Goal: Information Seeking & Learning: Learn about a topic

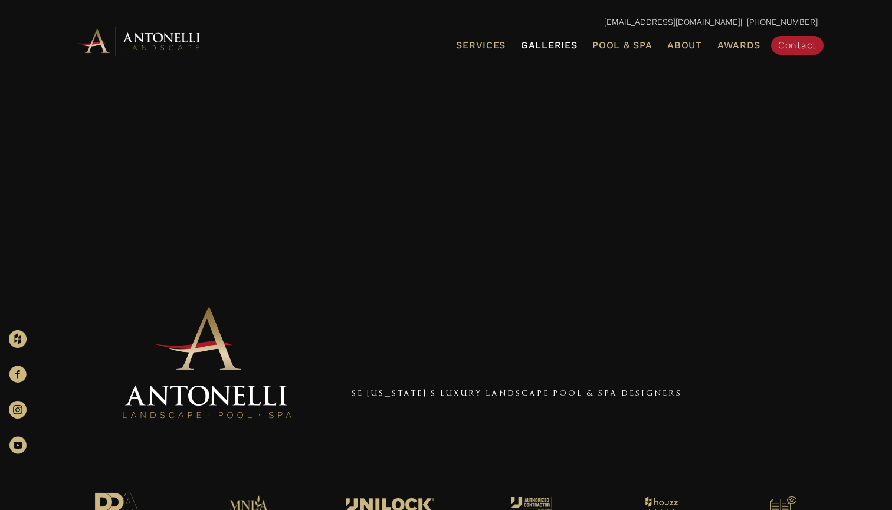
click at [545, 41] on span "Galleries" at bounding box center [549, 45] width 56 height 11
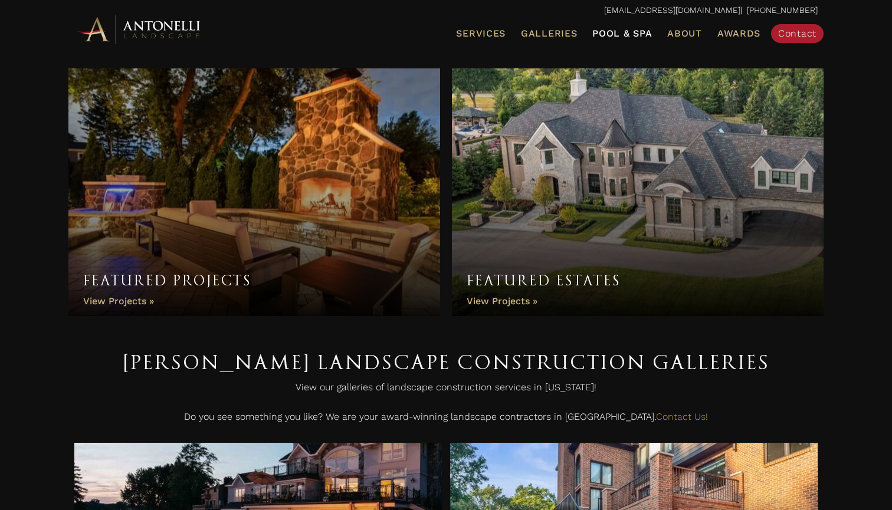
click at [616, 38] on span "Pool & Spa" at bounding box center [622, 33] width 60 height 11
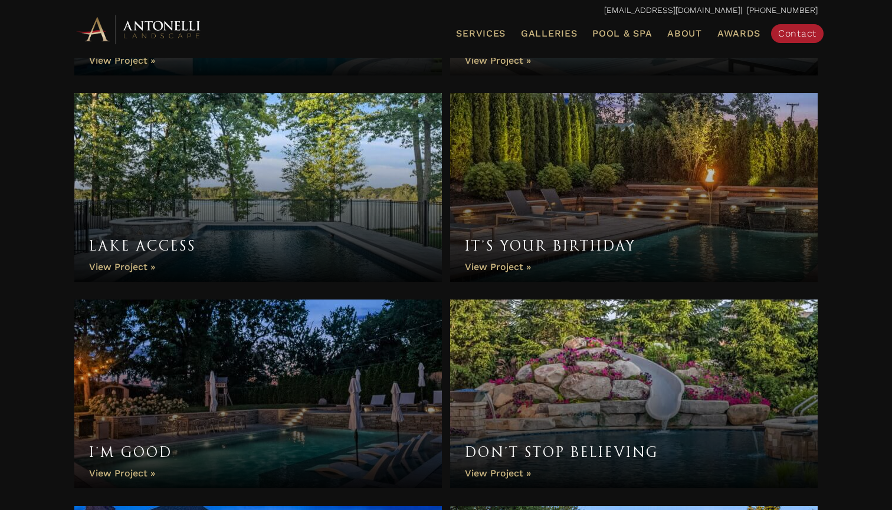
scroll to position [809, 0]
click at [534, 203] on link "It’s Your Birthday" at bounding box center [634, 187] width 368 height 189
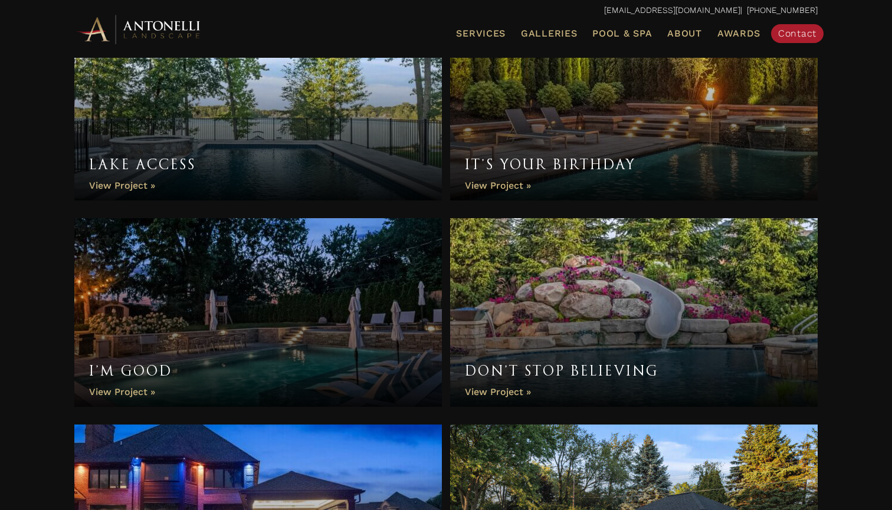
scroll to position [893, 0]
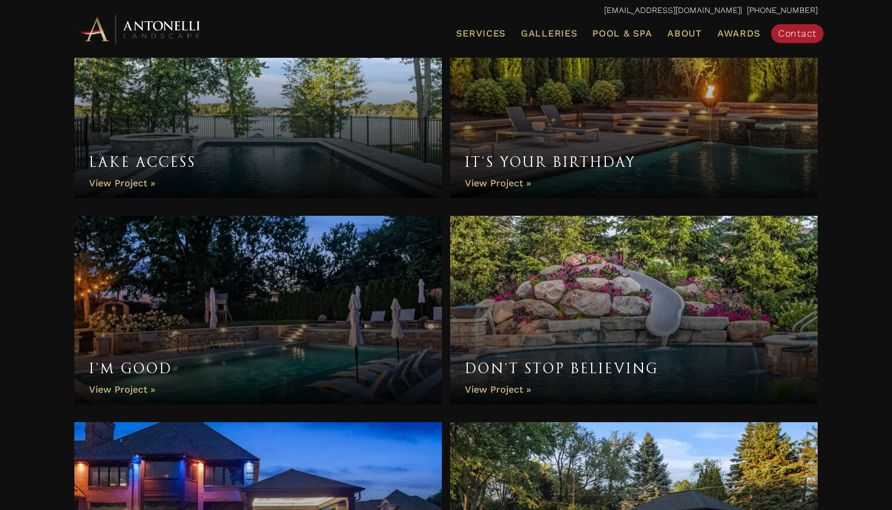
click at [336, 283] on link "I’m Good" at bounding box center [258, 310] width 368 height 189
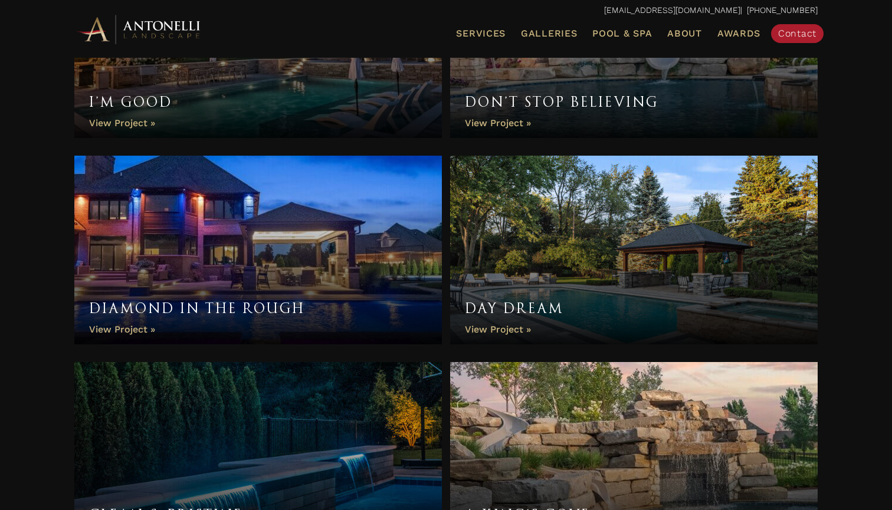
scroll to position [1158, 0]
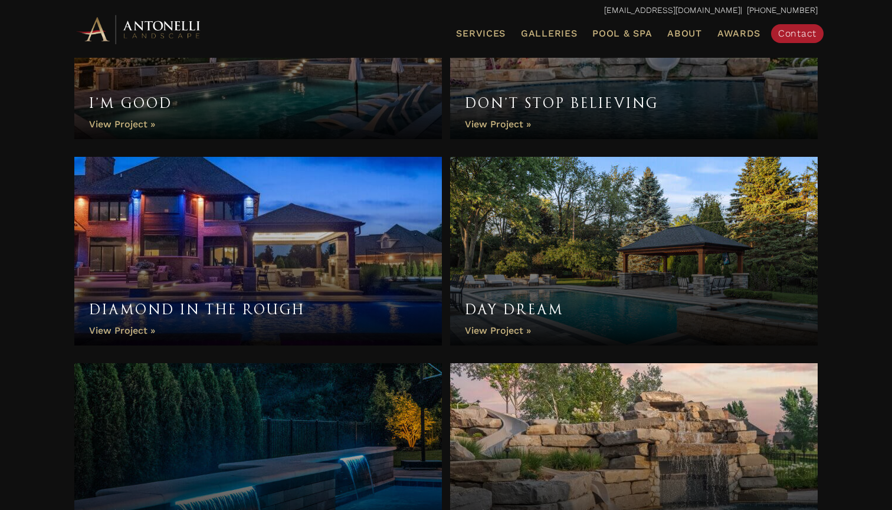
click at [237, 214] on link "Diamond In The Rough" at bounding box center [258, 251] width 368 height 189
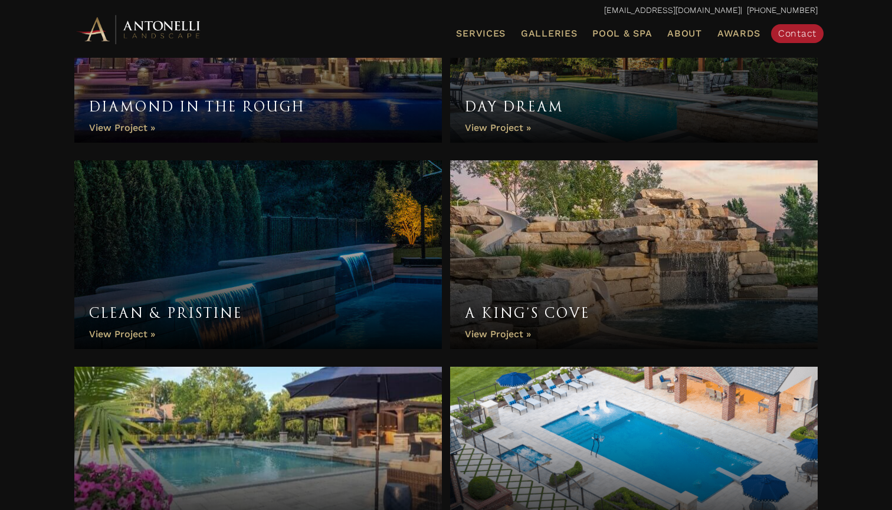
scroll to position [1362, 0]
click at [120, 333] on link "Clean & Pristine" at bounding box center [258, 254] width 368 height 189
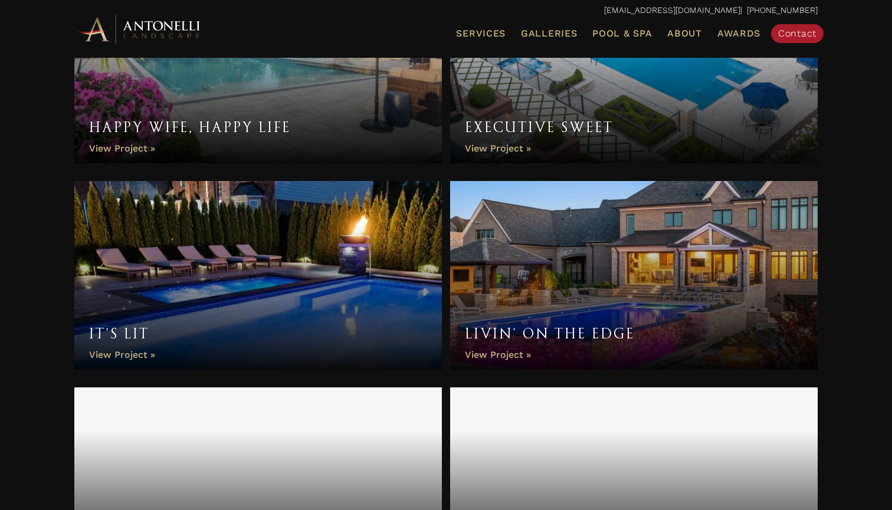
scroll to position [1754, 0]
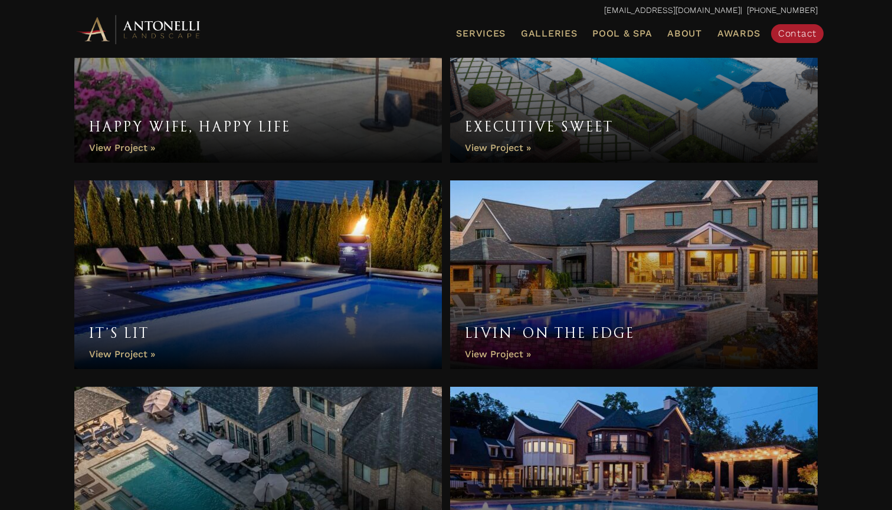
click at [341, 293] on link "It’s Lit" at bounding box center [258, 275] width 368 height 189
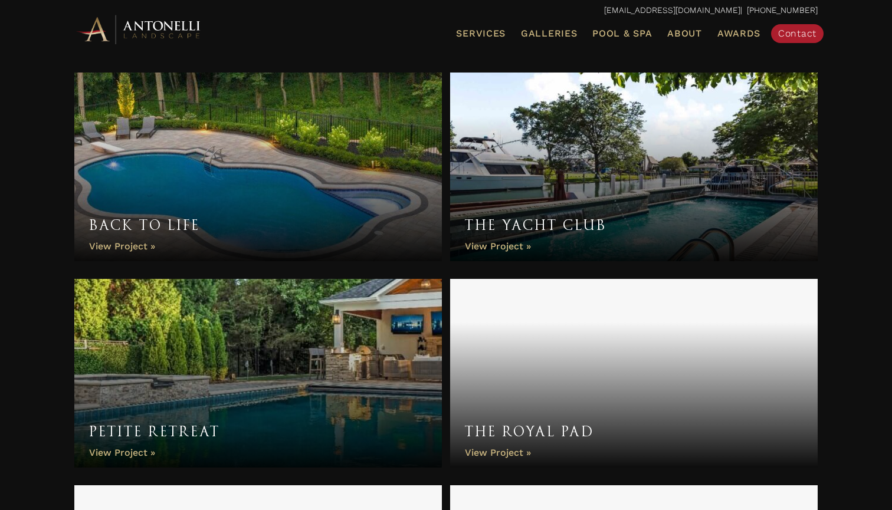
scroll to position [2266, 0]
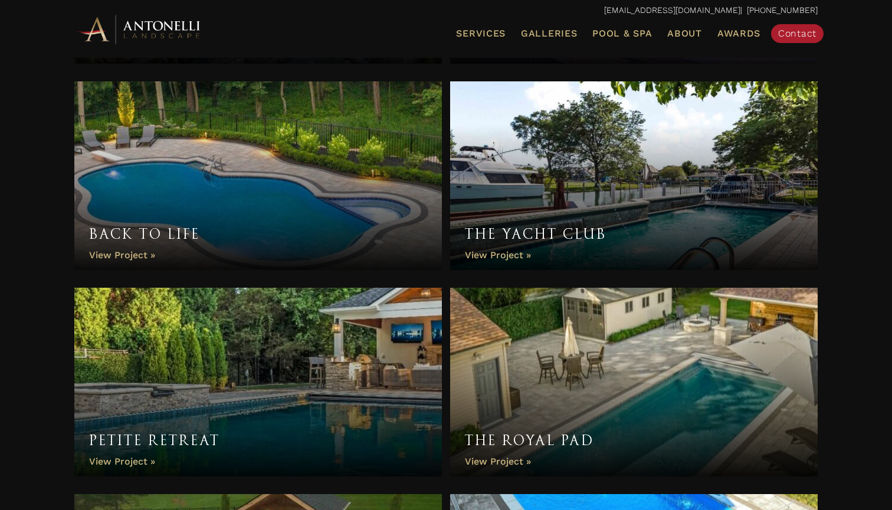
click at [284, 178] on link "Back to Life" at bounding box center [258, 175] width 368 height 189
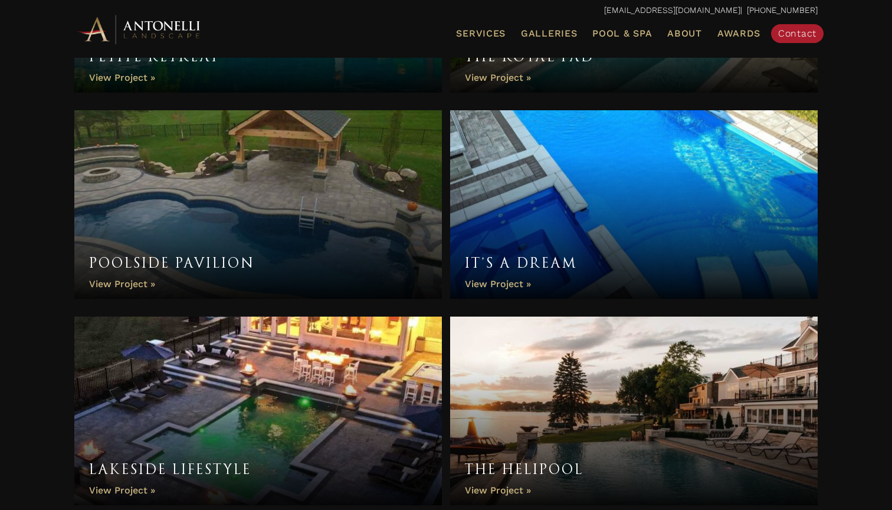
scroll to position [2651, 0]
click at [240, 173] on link "Poolside Pavilion" at bounding box center [258, 204] width 368 height 189
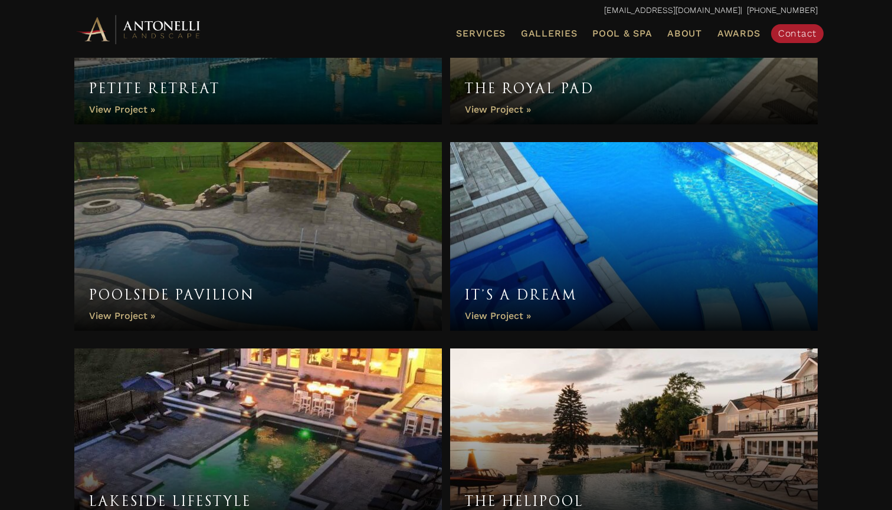
scroll to position [2642, 0]
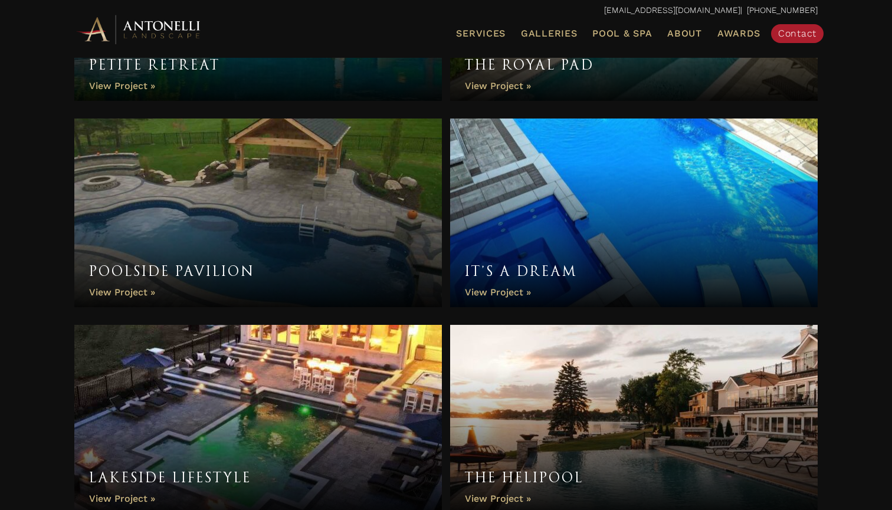
click at [274, 382] on link "Lakeside Lifestyle" at bounding box center [258, 419] width 368 height 189
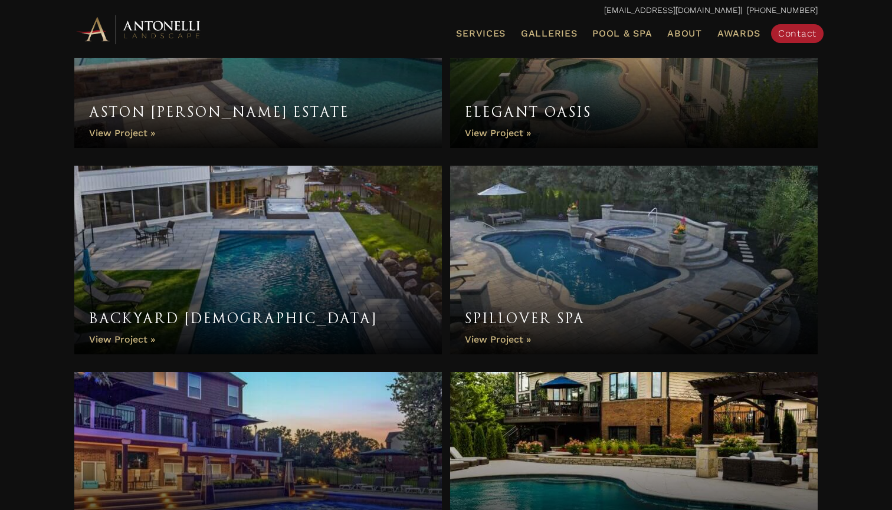
scroll to position [3815, 0]
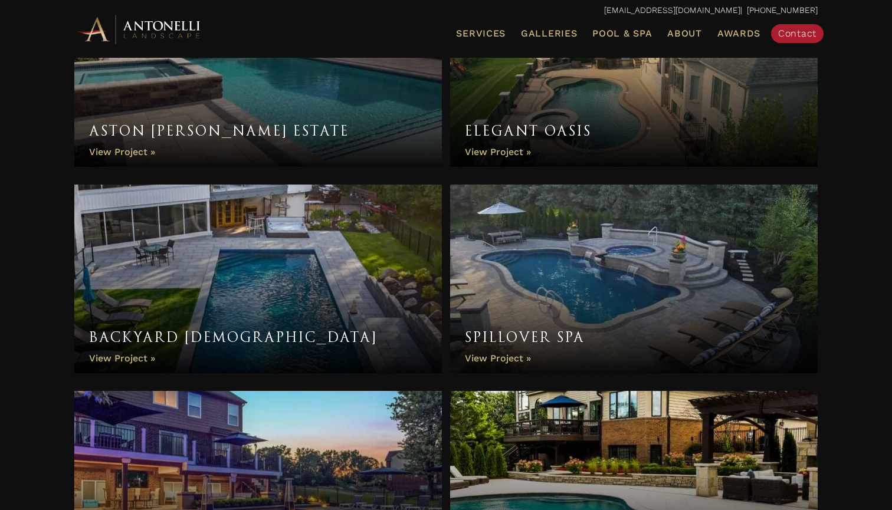
click at [347, 319] on link "Backyard Zen" at bounding box center [258, 279] width 368 height 189
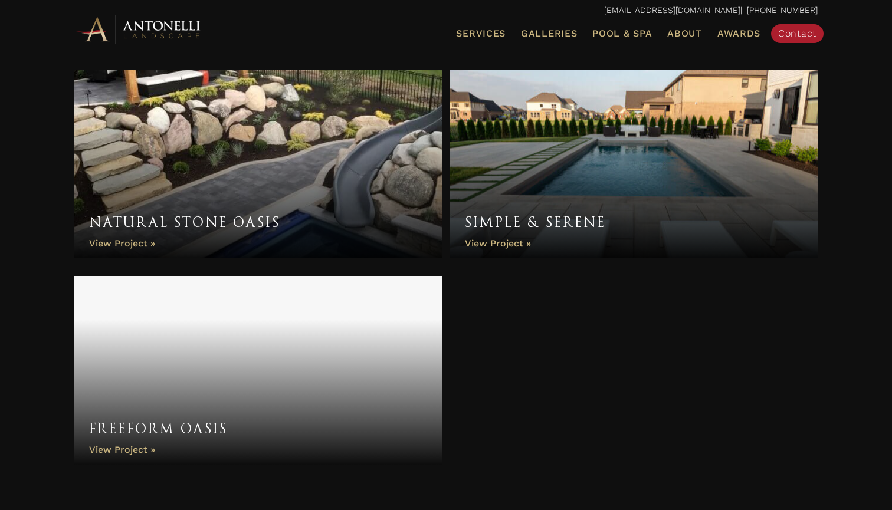
scroll to position [4548, 0]
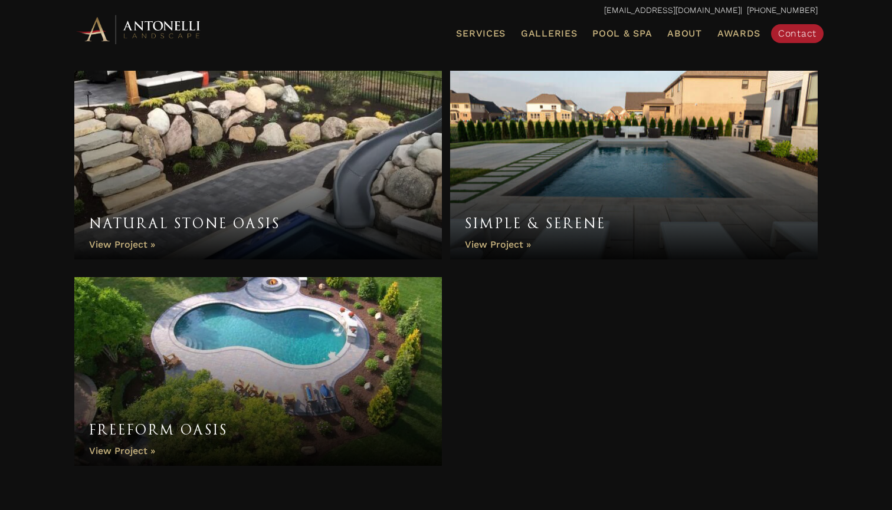
click at [145, 241] on link "Natural Stone Oasis" at bounding box center [258, 165] width 368 height 189
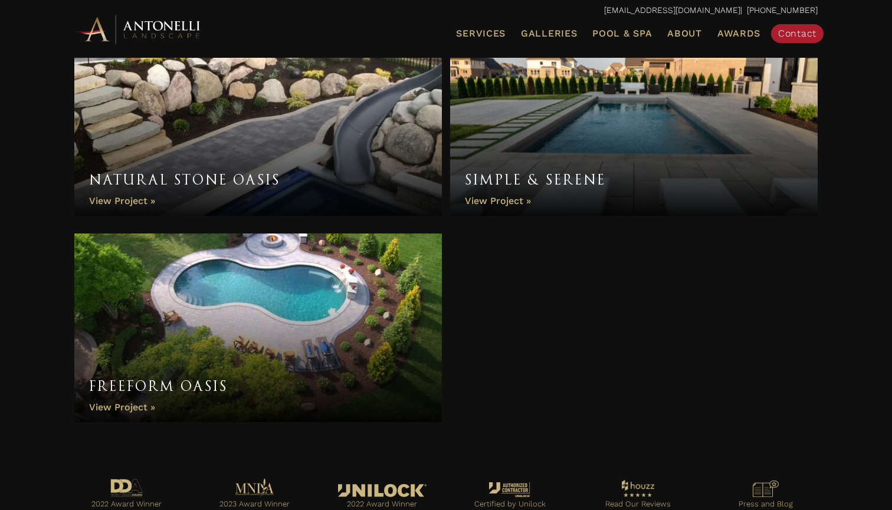
scroll to position [4592, 0]
click at [173, 328] on link "Freeform Oasis" at bounding box center [258, 327] width 368 height 189
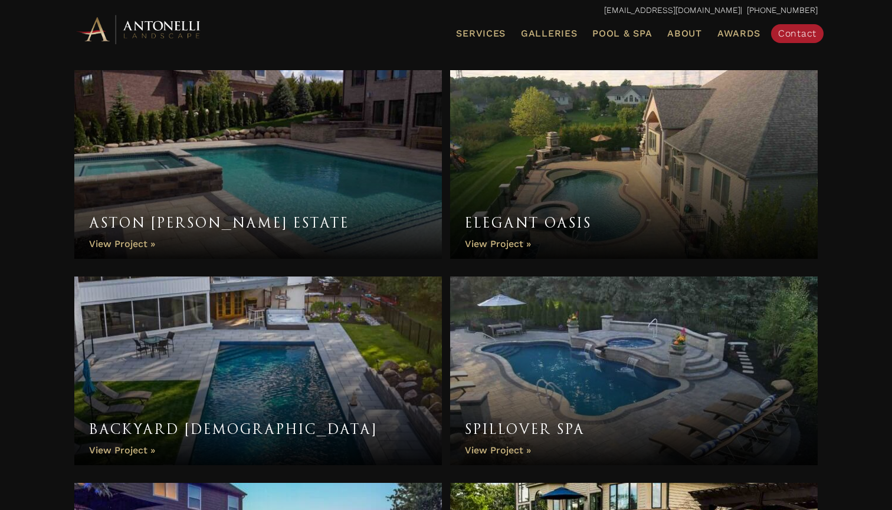
scroll to position [3683, 0]
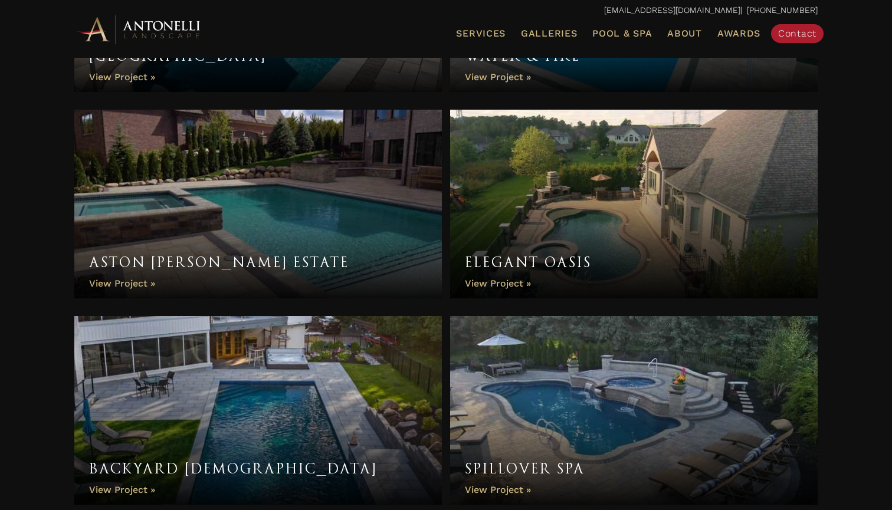
click at [643, 192] on link "Elegant Oasis" at bounding box center [634, 204] width 368 height 189
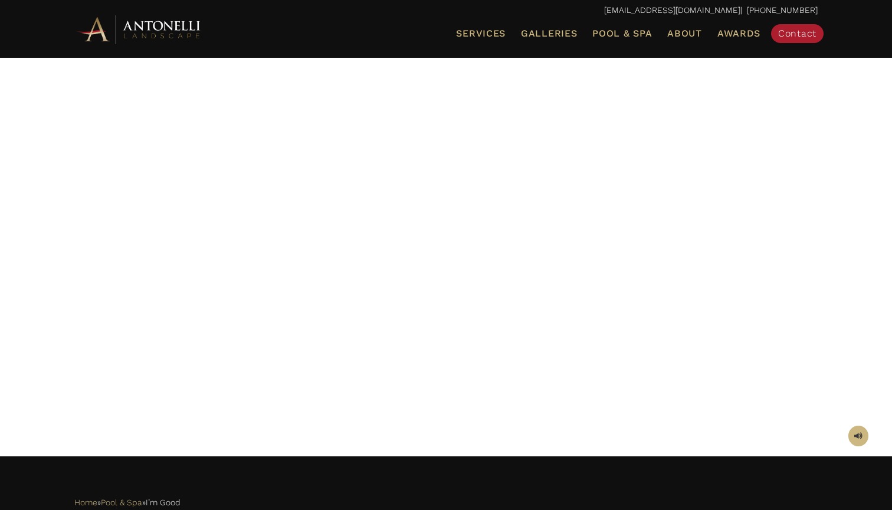
scroll to position [11, 0]
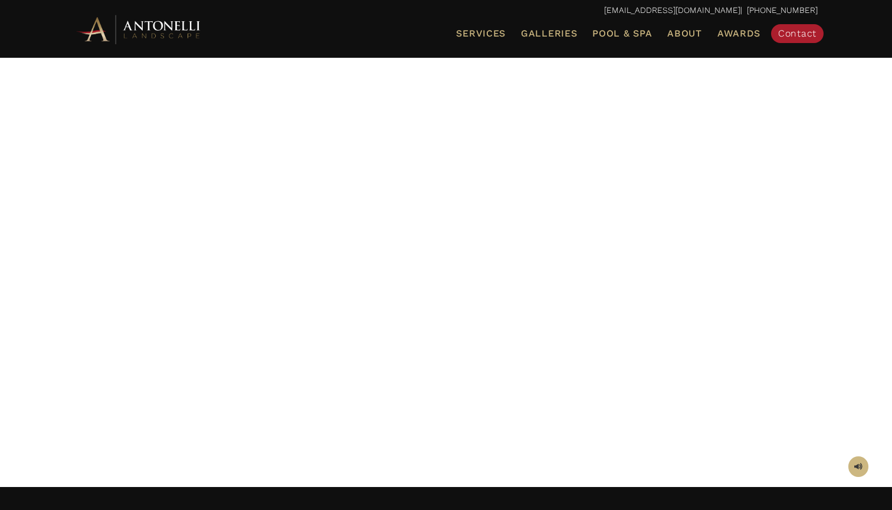
click at [860, 465] on span at bounding box center [858, 466] width 8 height 11
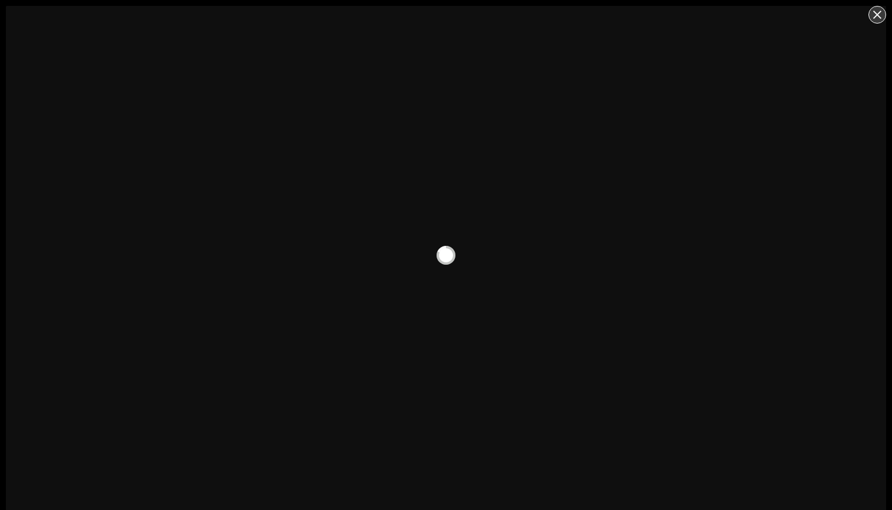
scroll to position [6, 0]
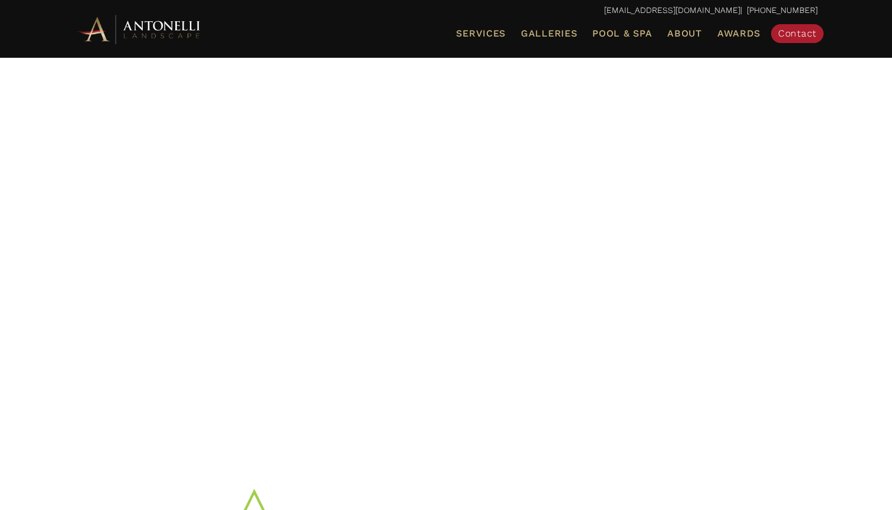
click at [722, 450] on div at bounding box center [445, 271] width 743 height 383
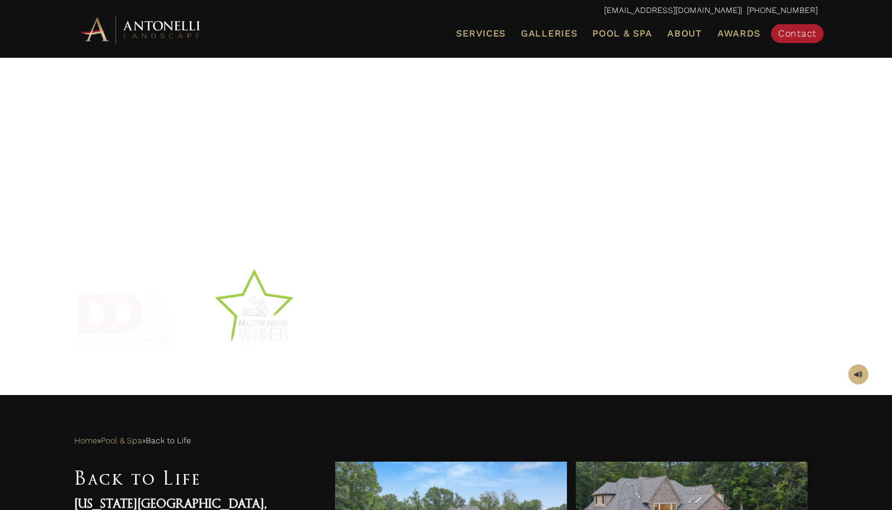
scroll to position [226, 0]
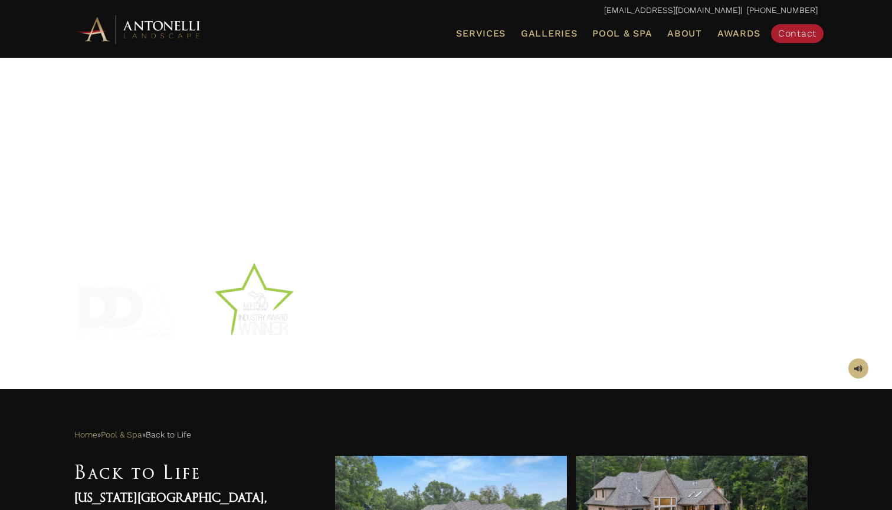
click at [855, 370] on span at bounding box center [858, 368] width 8 height 11
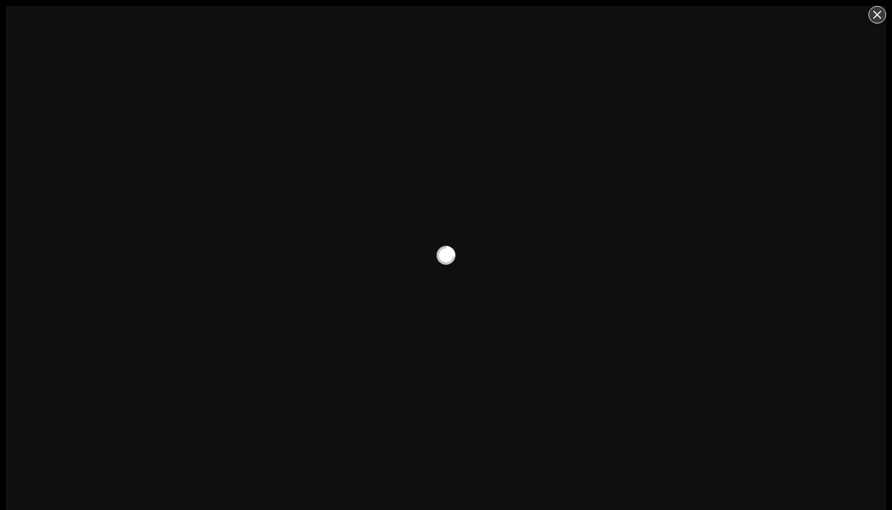
scroll to position [6, 0]
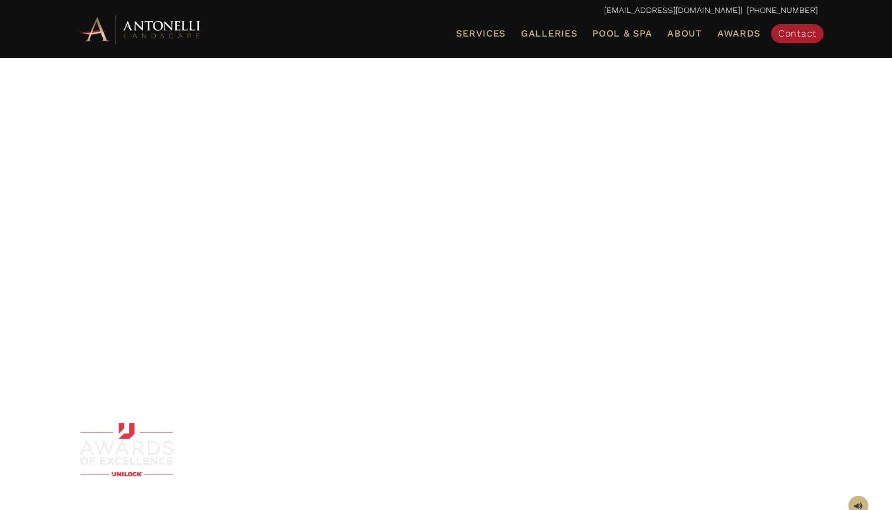
scroll to position [156, 0]
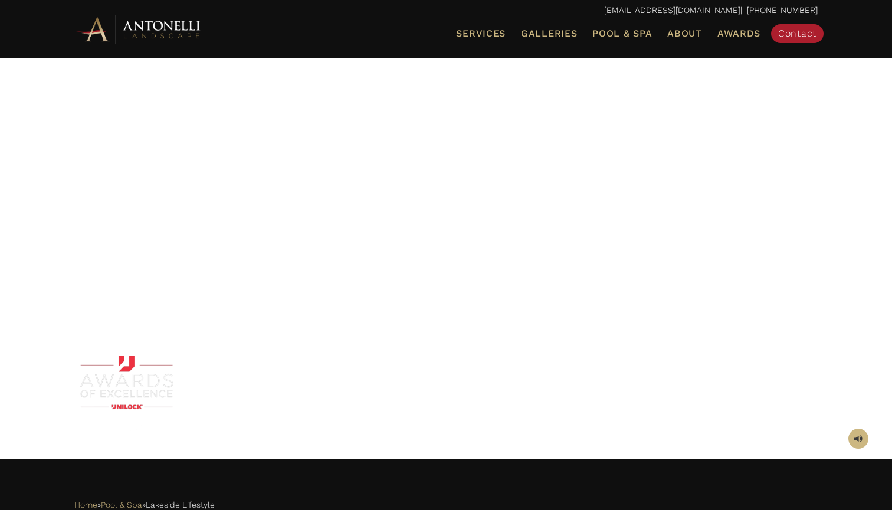
click at [858, 436] on span at bounding box center [858, 439] width 8 height 11
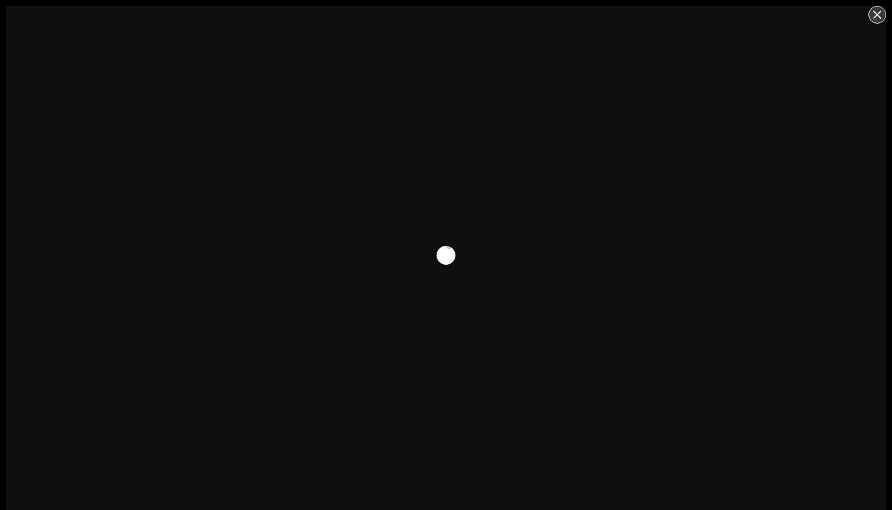
scroll to position [6, 0]
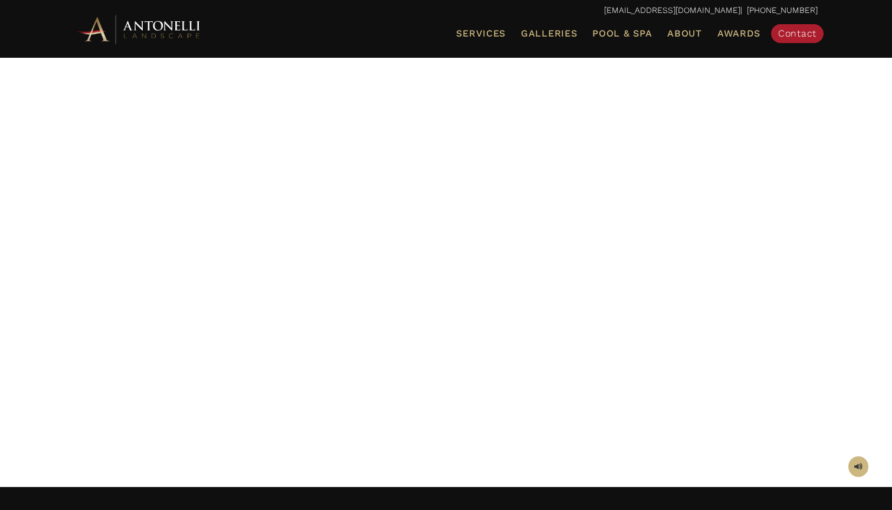
click at [859, 465] on span at bounding box center [858, 466] width 8 height 11
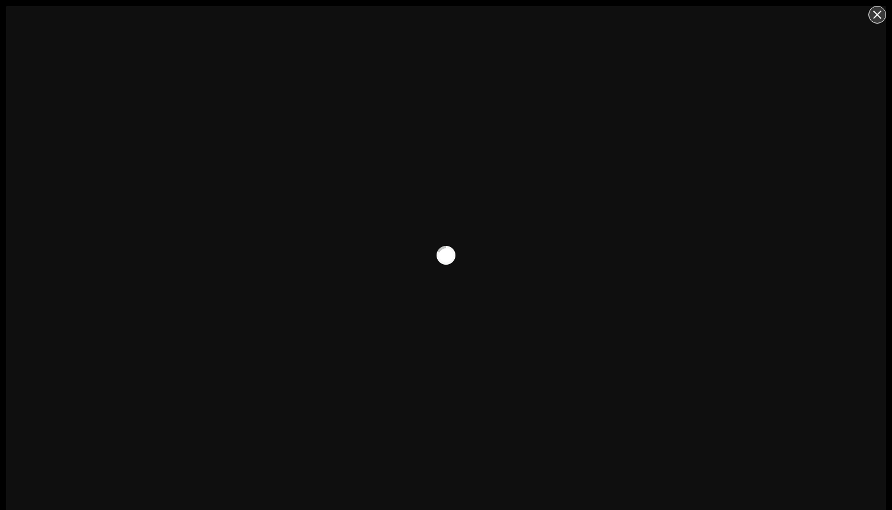
scroll to position [6, 0]
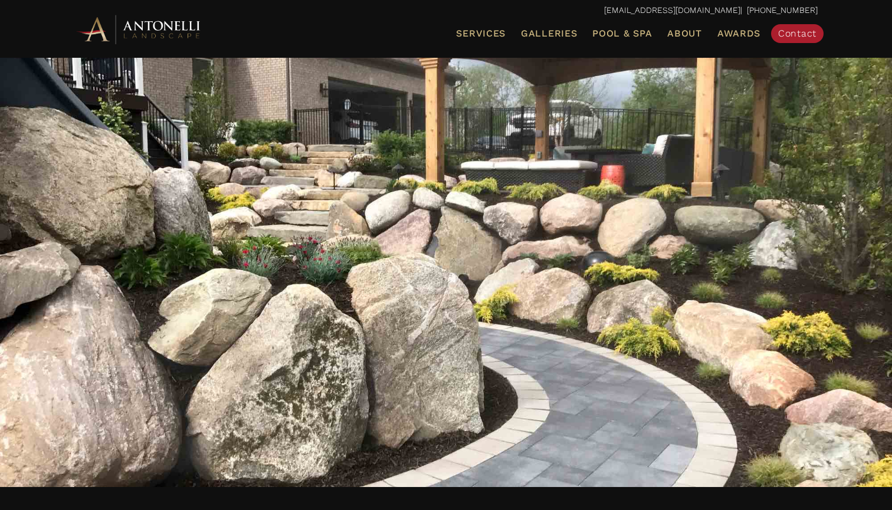
scroll to position [-1, 0]
click at [704, 287] on div at bounding box center [445, 271] width 743 height 383
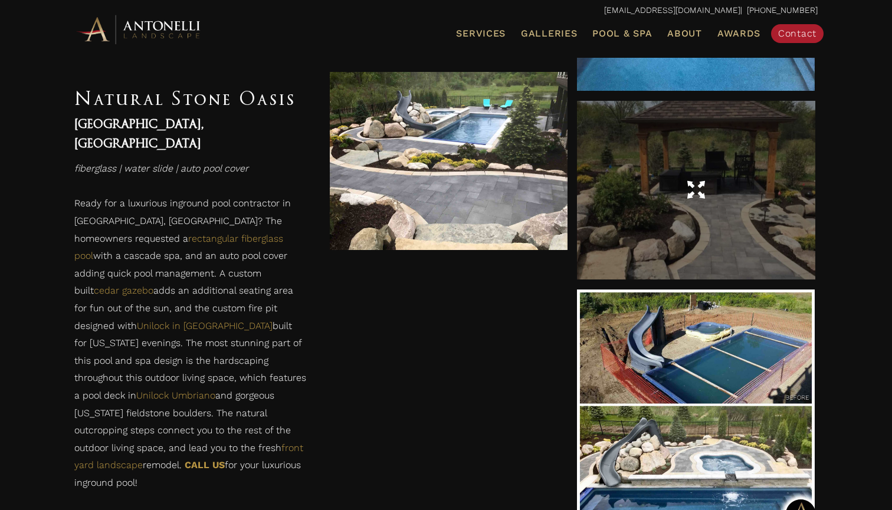
scroll to position [1768, 0]
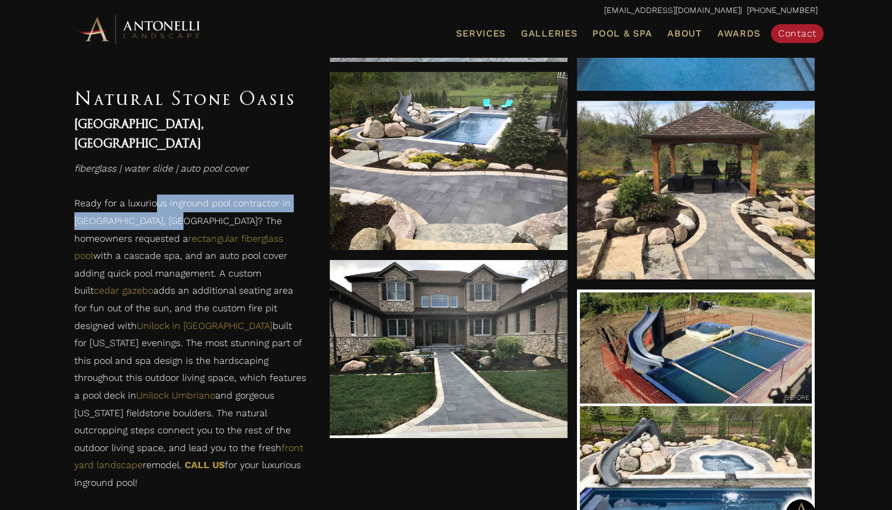
drag, startPoint x: 155, startPoint y: 182, endPoint x: 170, endPoint y: 198, distance: 22.9
click at [170, 198] on p "Ready for a luxurious inground pool contractor in [GEOGRAPHIC_DATA], [GEOGRAPHI…" at bounding box center [190, 346] width 232 height 303
click at [162, 233] on link "rectangular fiberglass pool" at bounding box center [178, 247] width 209 height 29
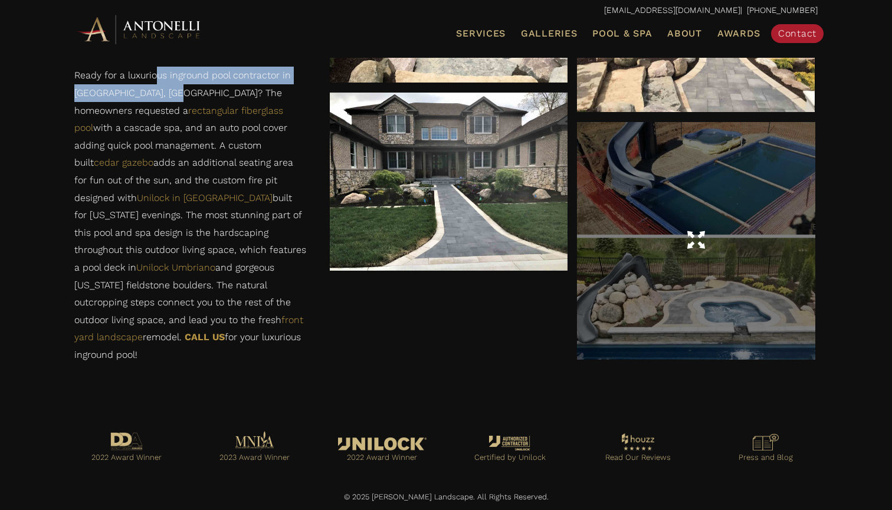
scroll to position [1935, 0]
click at [655, 309] on div at bounding box center [696, 242] width 238 height 238
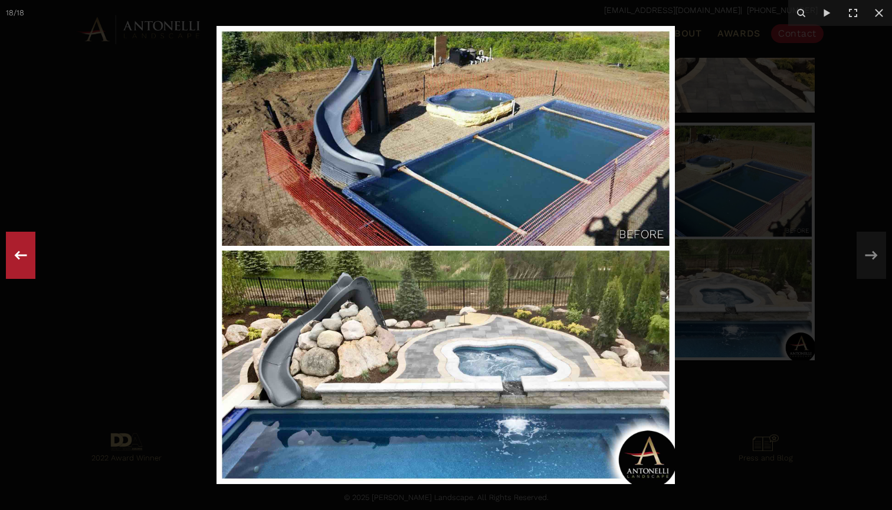
click at [20, 252] on icon at bounding box center [20, 255] width 21 height 39
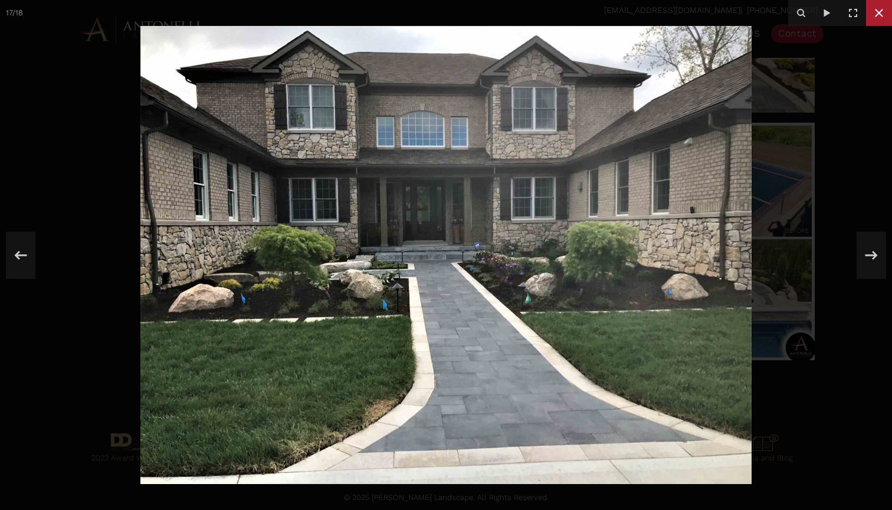
click at [876, 9] on icon at bounding box center [879, 13] width 14 height 14
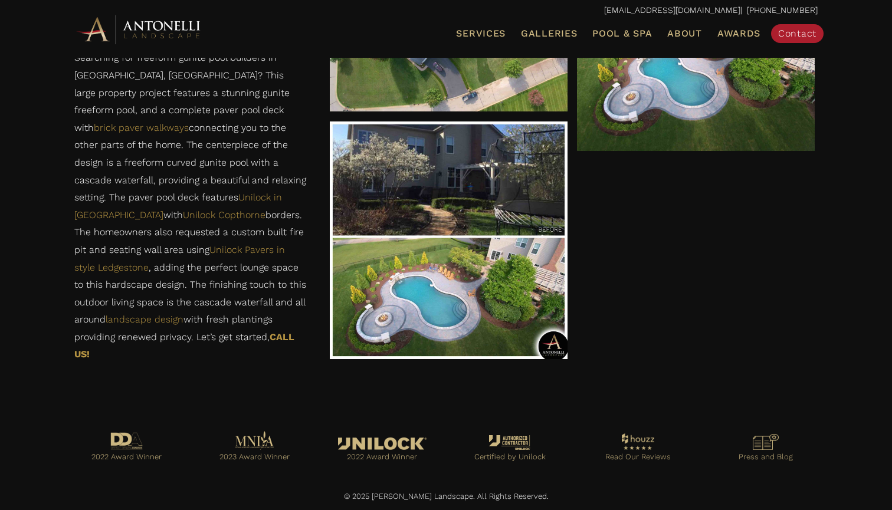
scroll to position [1888, 0]
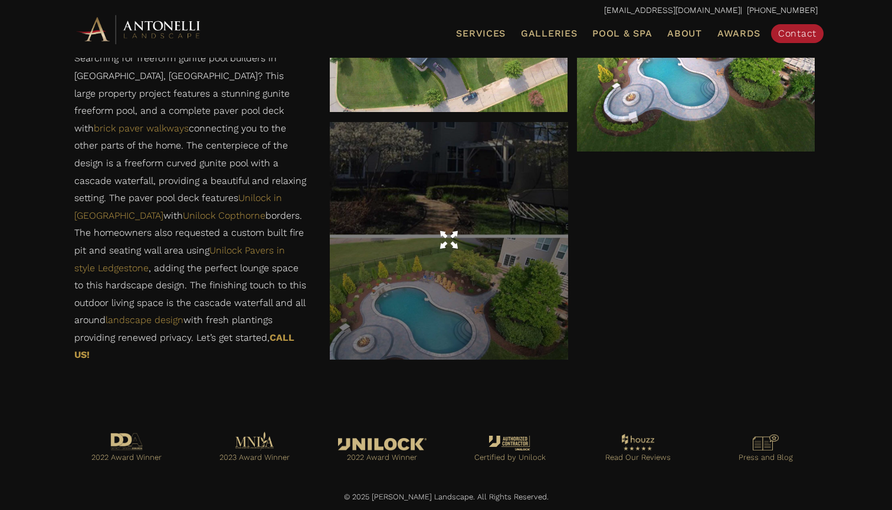
click at [388, 325] on div at bounding box center [449, 241] width 238 height 238
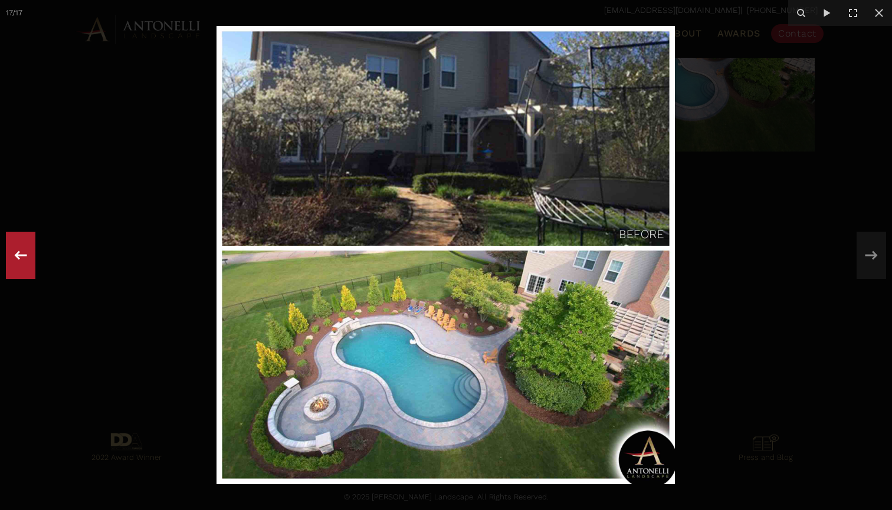
click at [21, 256] on icon at bounding box center [20, 255] width 21 height 39
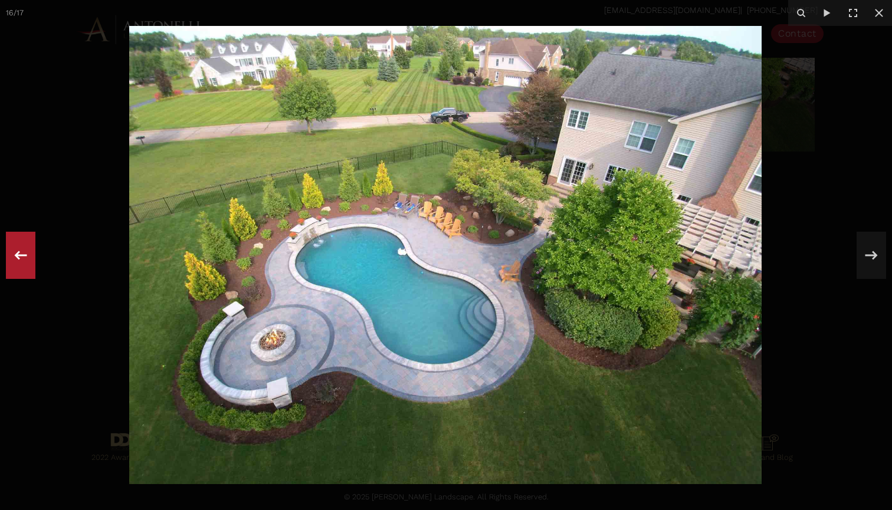
click at [24, 257] on icon at bounding box center [20, 255] width 21 height 39
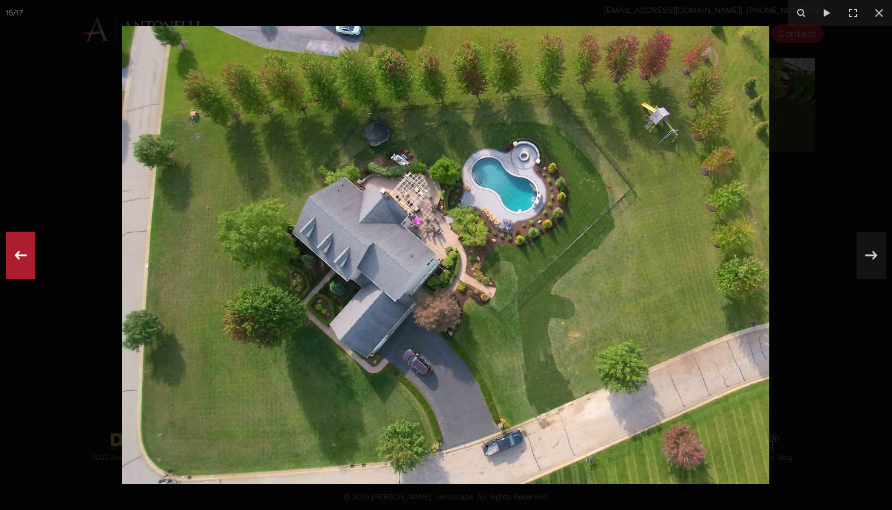
click at [24, 256] on icon at bounding box center [20, 255] width 21 height 39
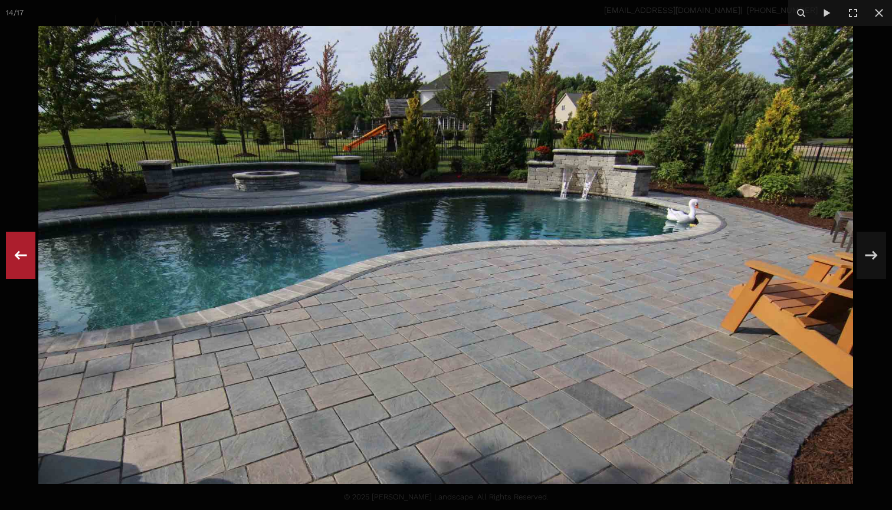
click at [28, 260] on icon at bounding box center [20, 255] width 21 height 39
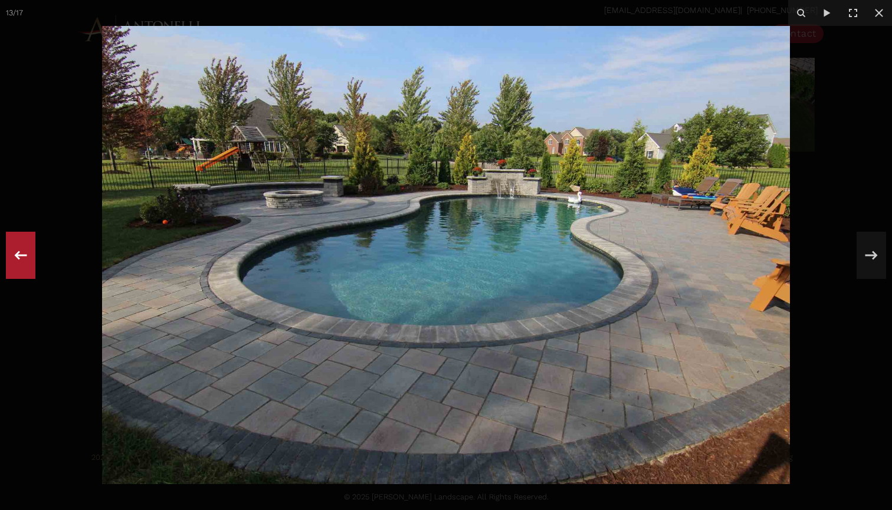
click at [25, 260] on icon at bounding box center [20, 255] width 21 height 39
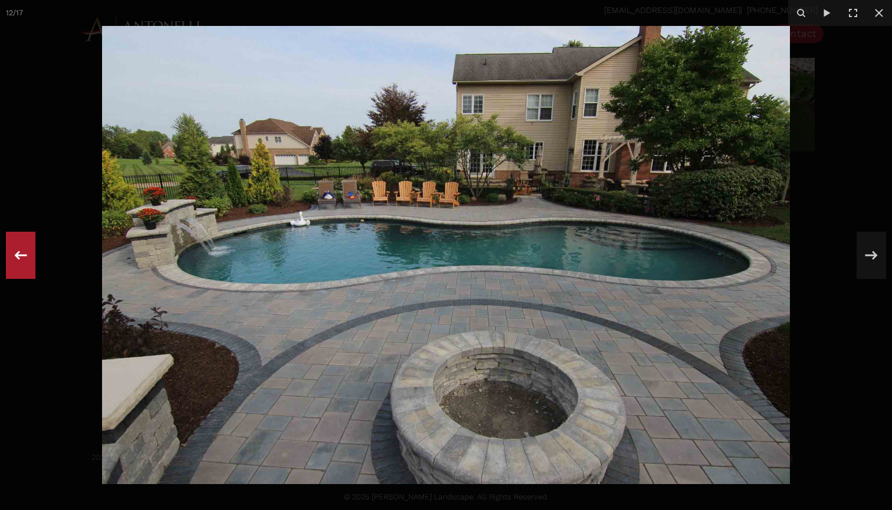
click at [30, 264] on icon at bounding box center [20, 255] width 21 height 39
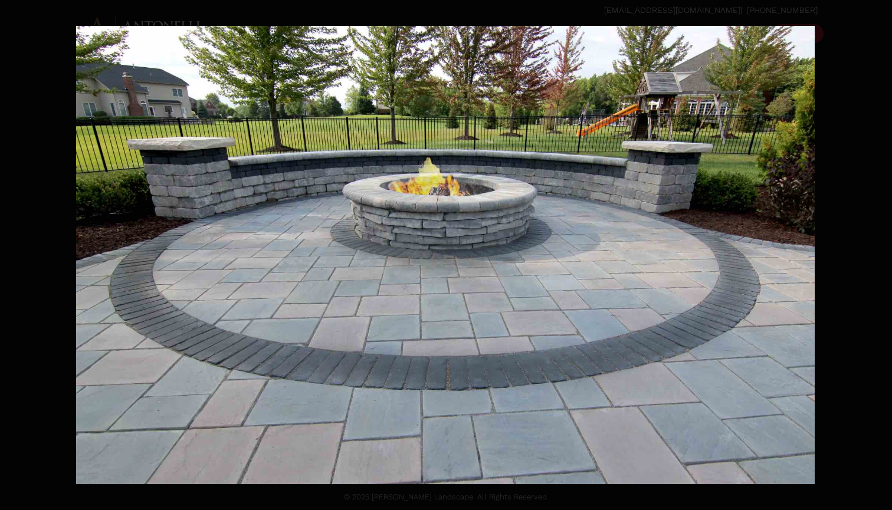
click at [30, 264] on div "11 / 17" at bounding box center [446, 255] width 892 height 510
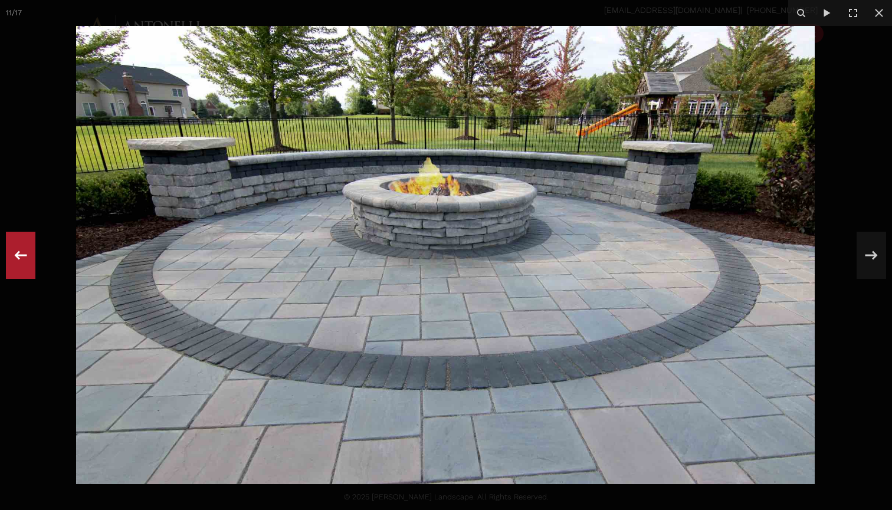
click at [30, 264] on icon at bounding box center [20, 255] width 21 height 39
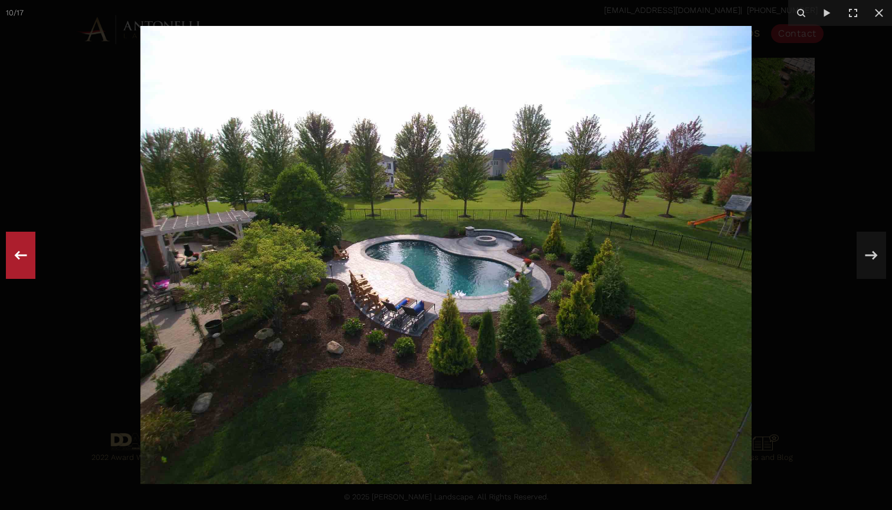
click at [29, 267] on icon at bounding box center [20, 255] width 21 height 39
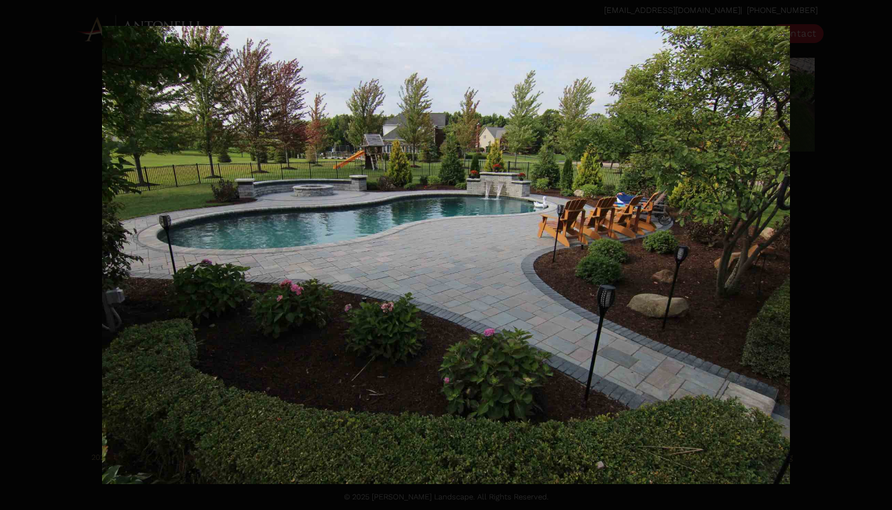
click at [29, 267] on div "9 / 17" at bounding box center [446, 255] width 892 height 510
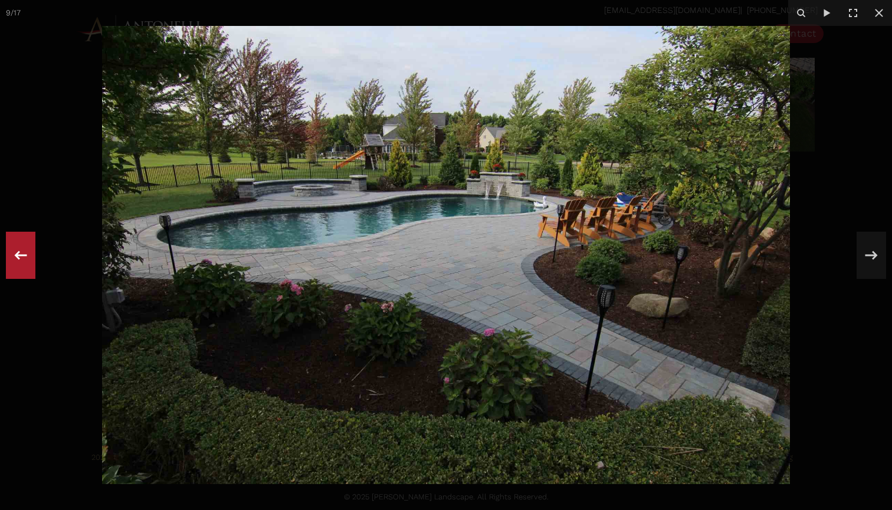
click at [29, 267] on icon at bounding box center [20, 255] width 21 height 39
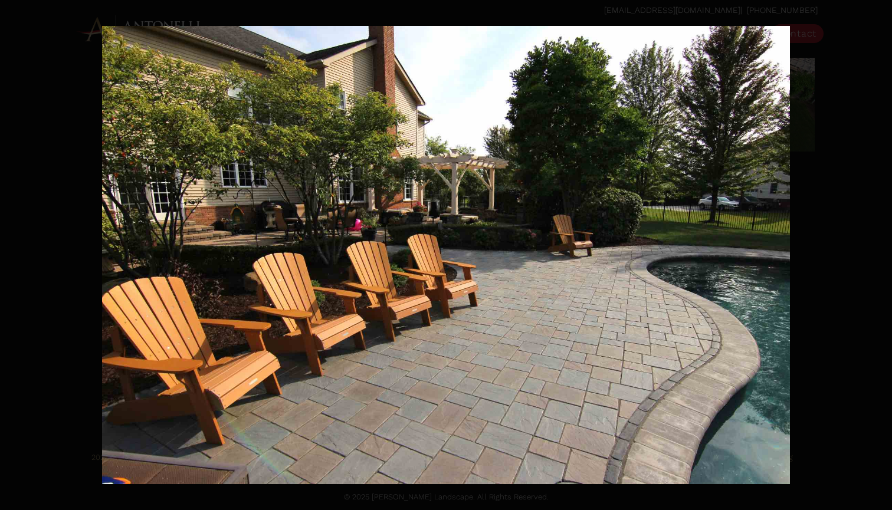
click at [29, 267] on div "8 / 17" at bounding box center [446, 255] width 892 height 510
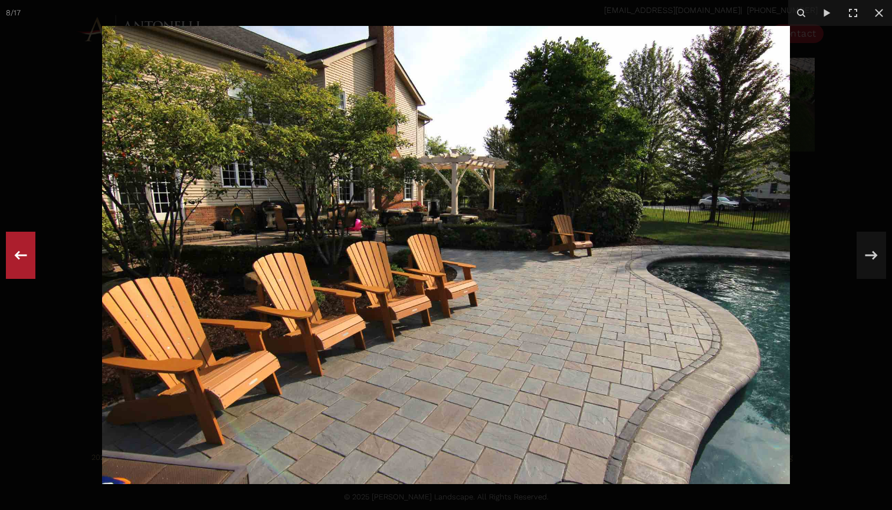
click at [29, 267] on icon at bounding box center [20, 255] width 21 height 39
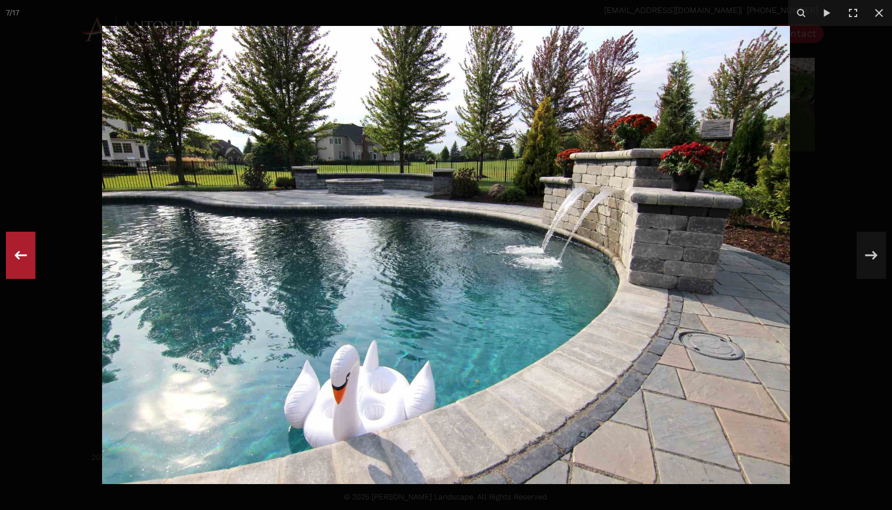
click at [29, 267] on icon at bounding box center [20, 255] width 21 height 39
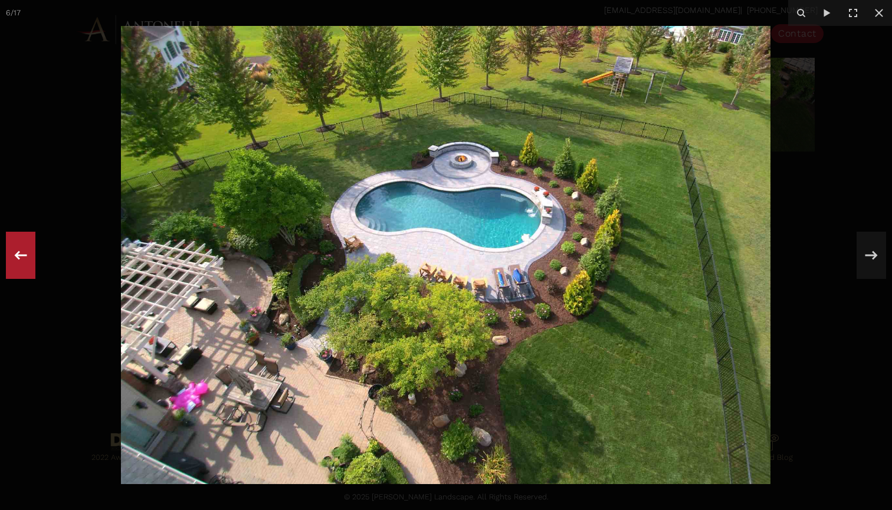
click at [32, 267] on div at bounding box center [20, 255] width 29 height 47
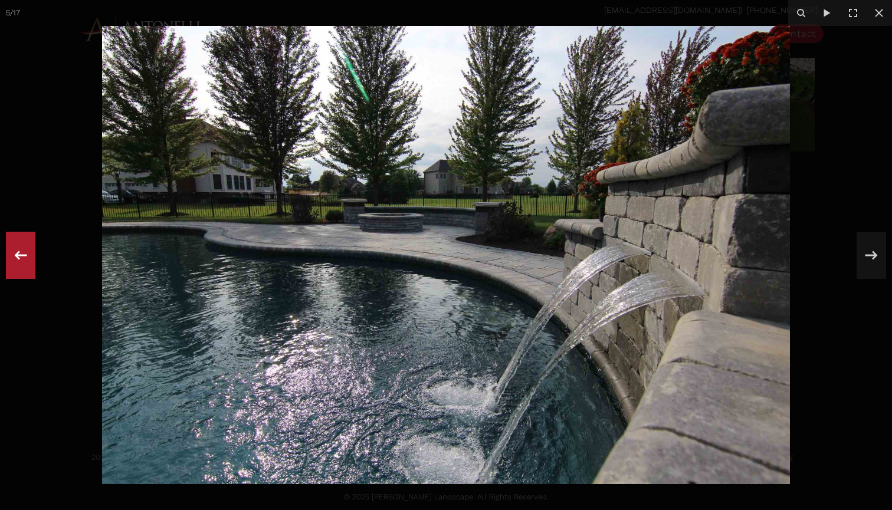
click at [32, 267] on div at bounding box center [20, 255] width 29 height 47
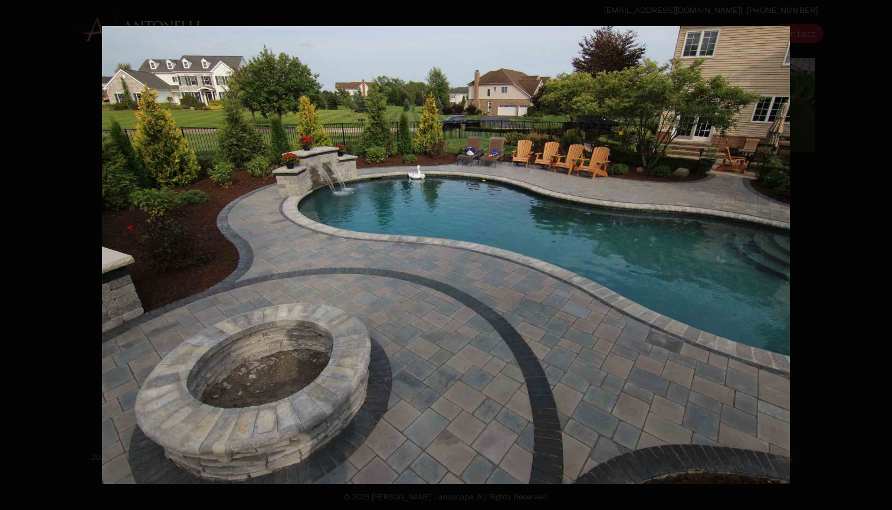
click at [32, 267] on div "4 / 17" at bounding box center [446, 255] width 892 height 510
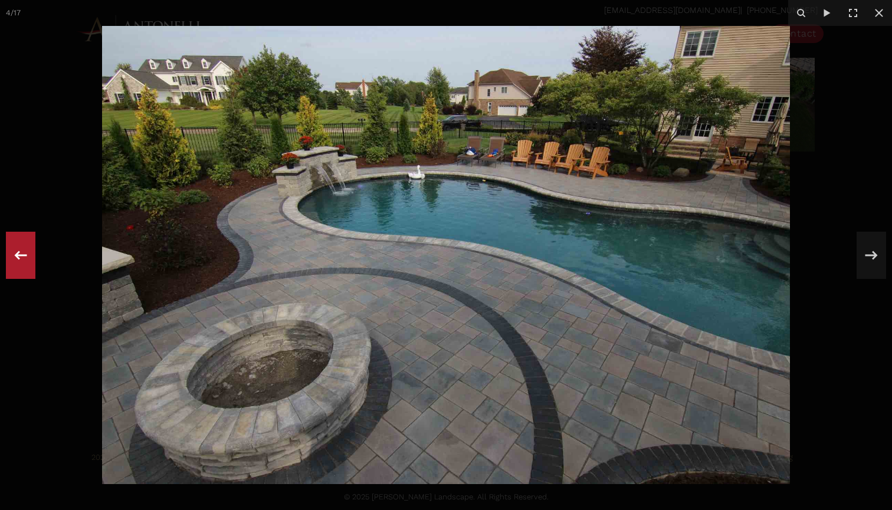
click at [32, 267] on div at bounding box center [20, 255] width 29 height 47
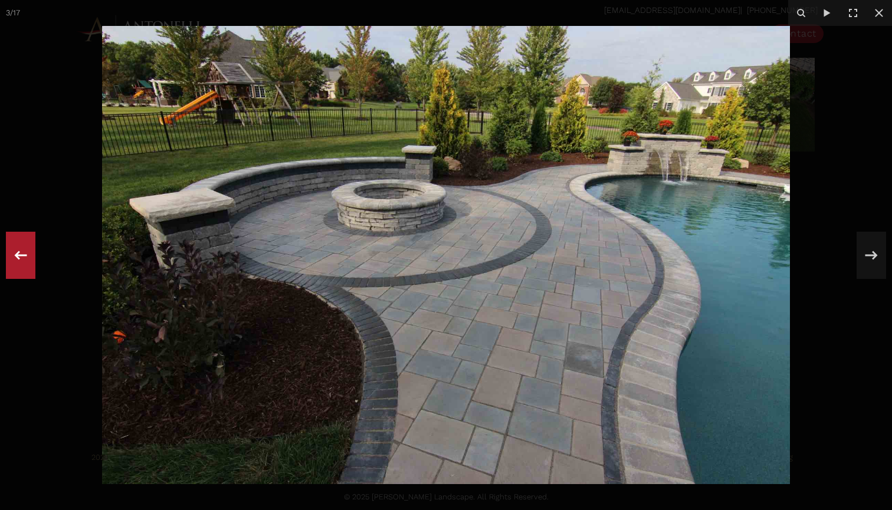
click at [32, 267] on div at bounding box center [20, 255] width 29 height 47
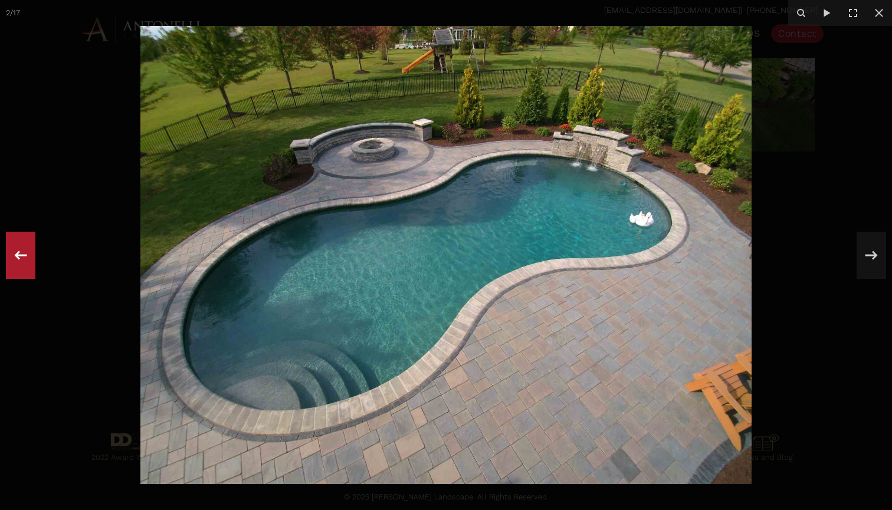
click at [32, 267] on div at bounding box center [20, 255] width 29 height 47
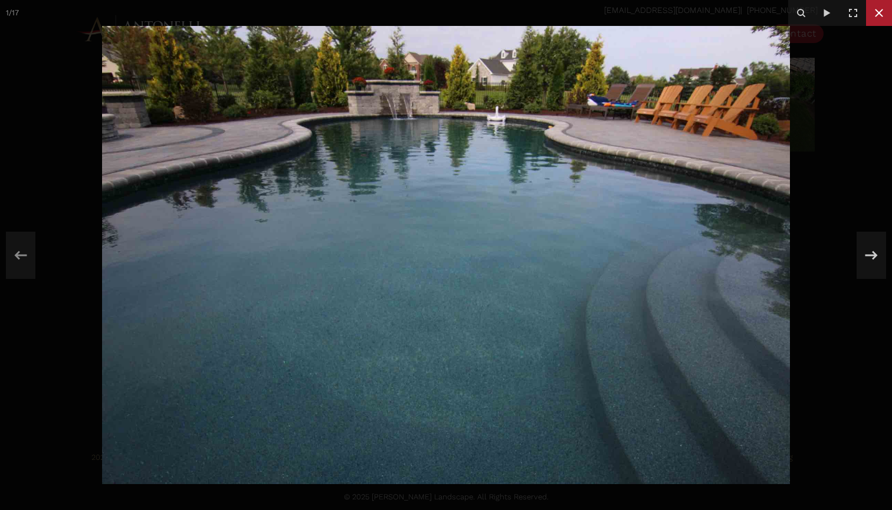
click at [881, 16] on icon at bounding box center [879, 13] width 8 height 8
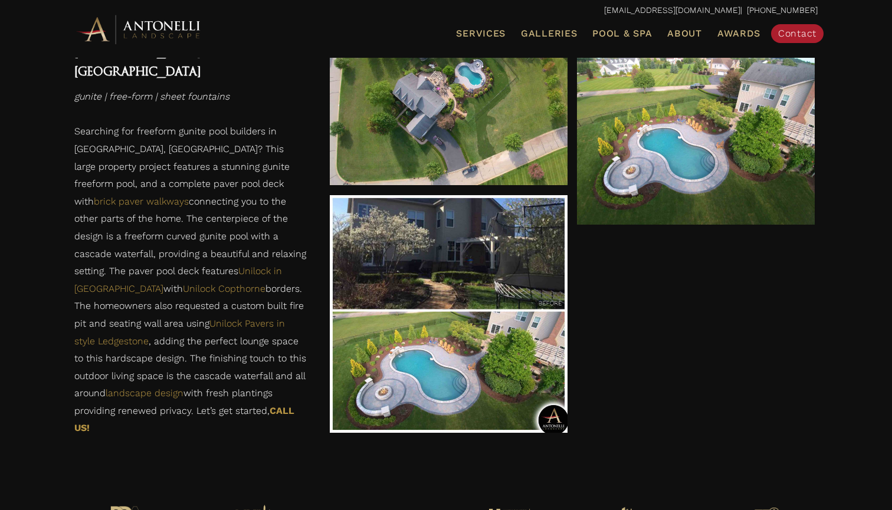
scroll to position [1810, 0]
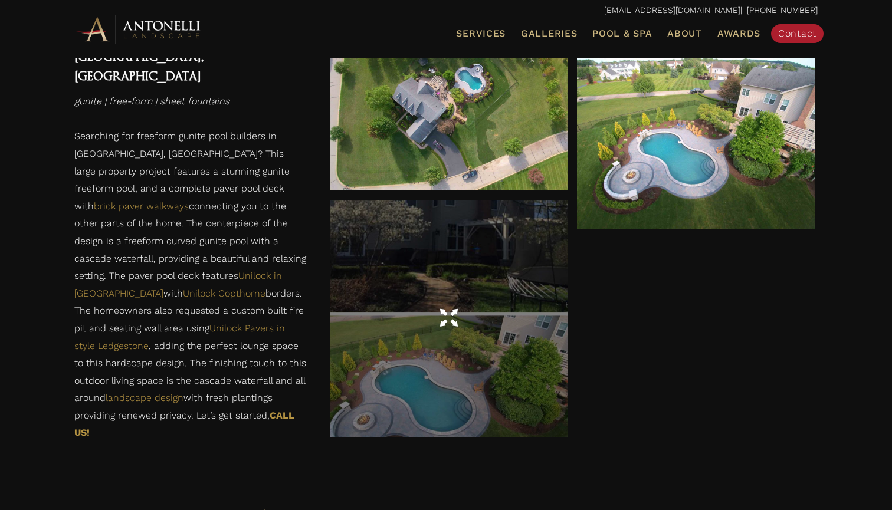
click at [523, 248] on div at bounding box center [449, 319] width 238 height 238
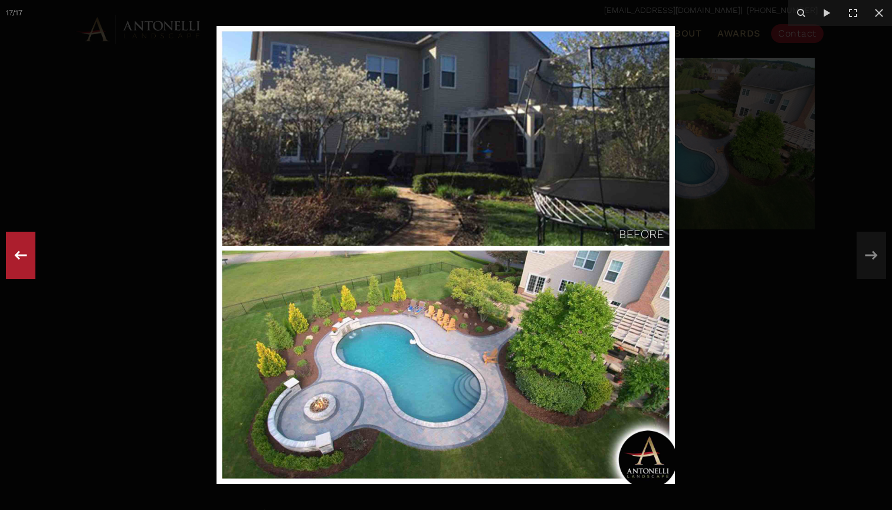
click at [11, 260] on icon at bounding box center [20, 255] width 21 height 39
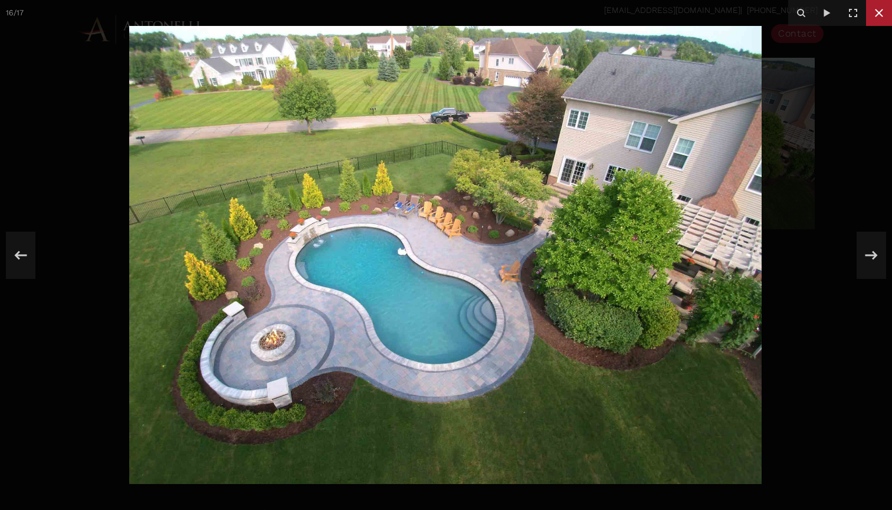
click at [877, 16] on icon at bounding box center [879, 13] width 14 height 14
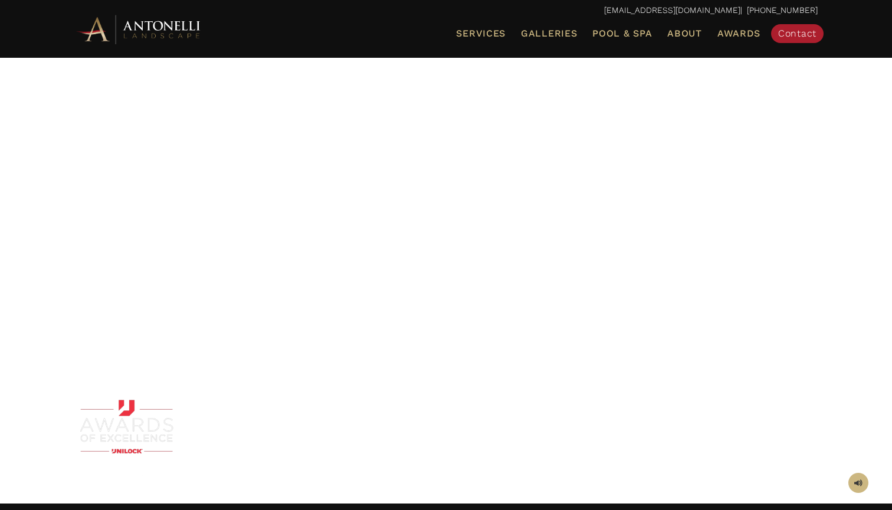
scroll to position [98, 0]
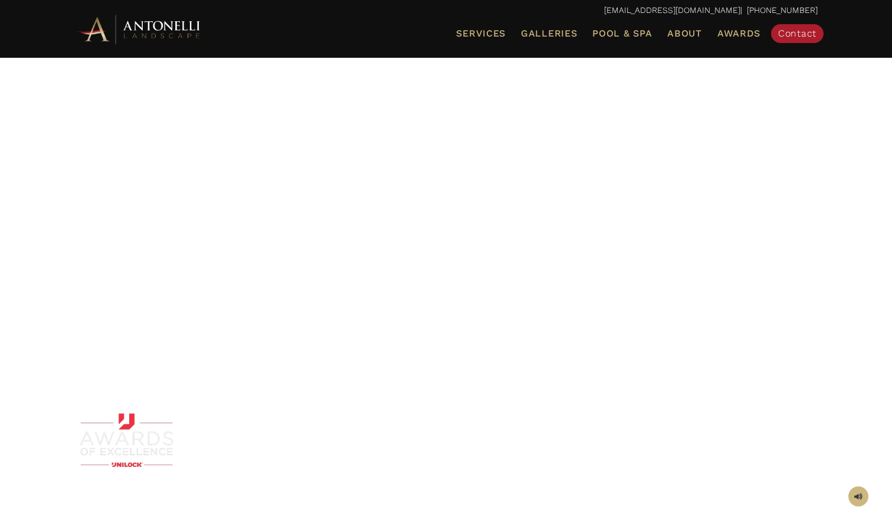
click at [857, 498] on span at bounding box center [858, 496] width 8 height 11
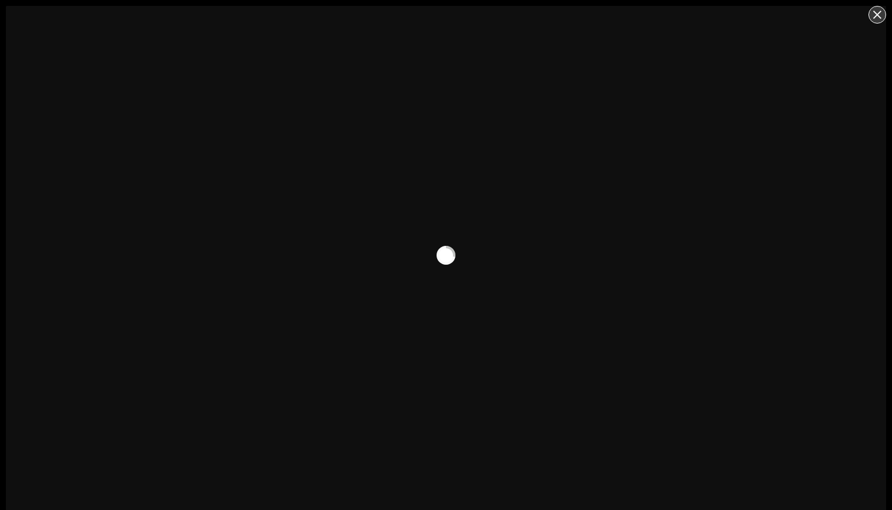
scroll to position [6, 0]
